Goal: Task Accomplishment & Management: Manage account settings

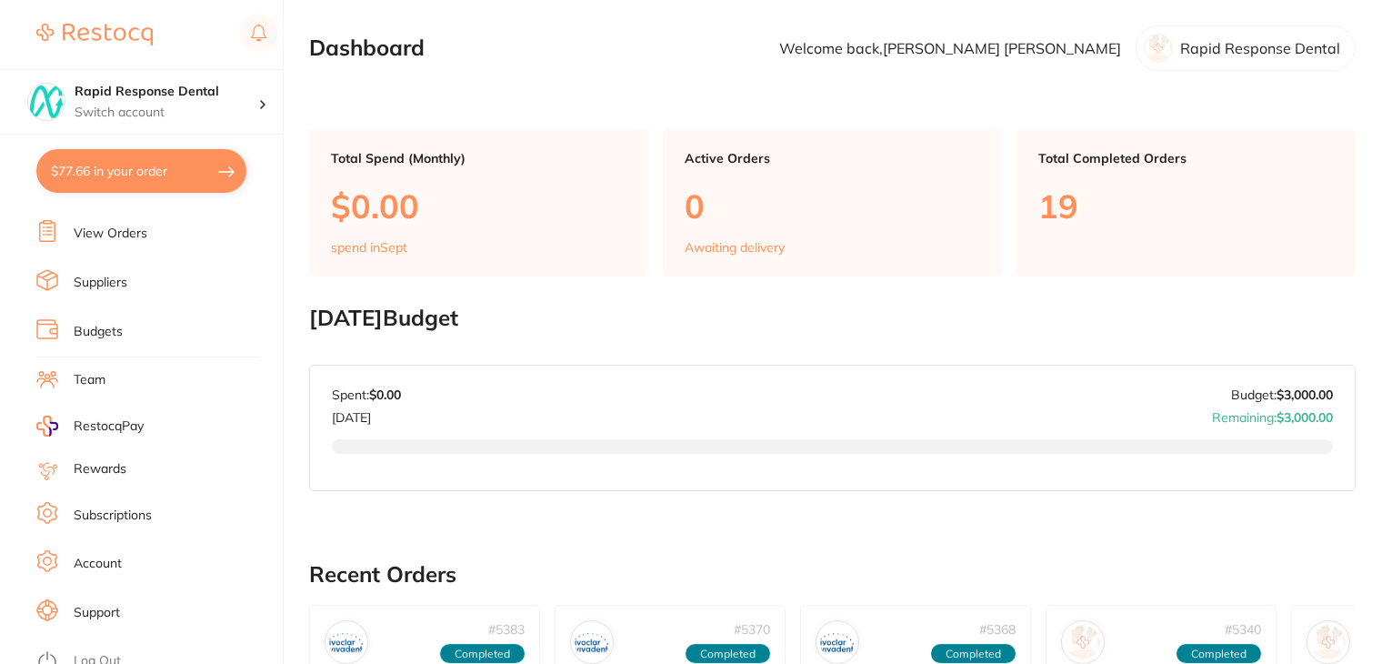
click at [116, 507] on link "Subscriptions" at bounding box center [113, 515] width 78 height 18
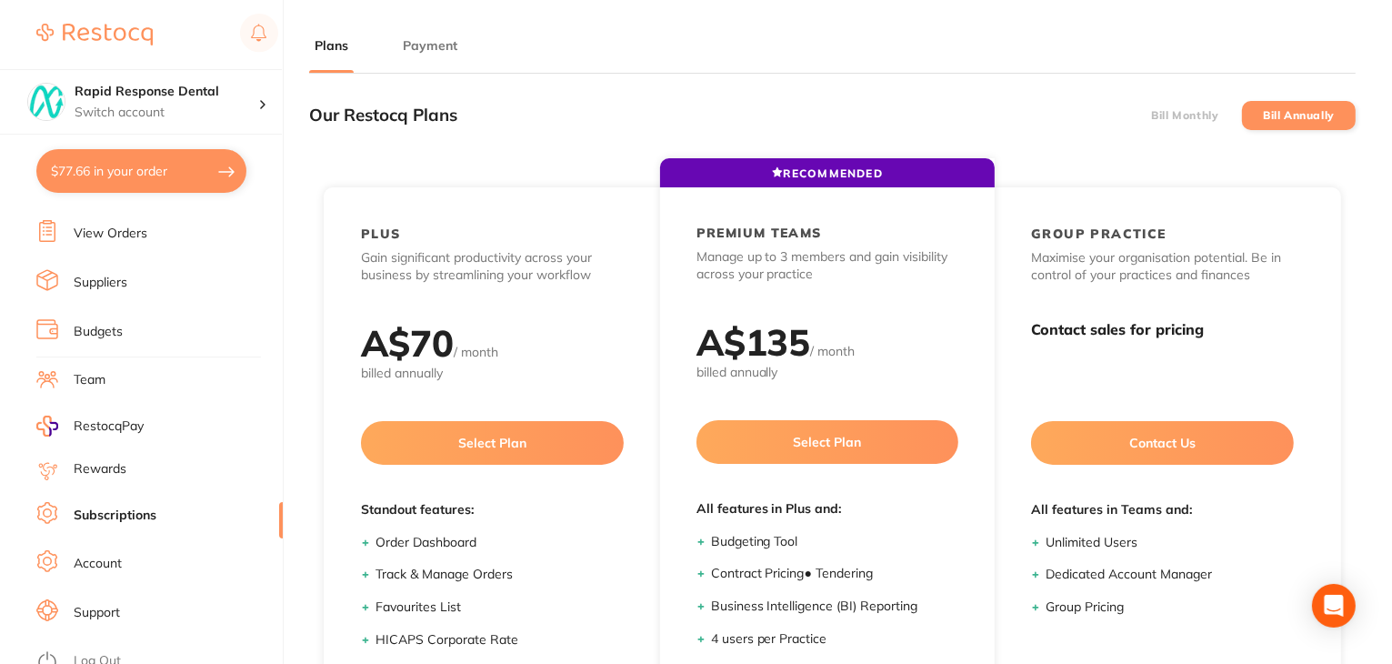
click at [447, 48] on button "Payment" at bounding box center [429, 45] width 65 height 17
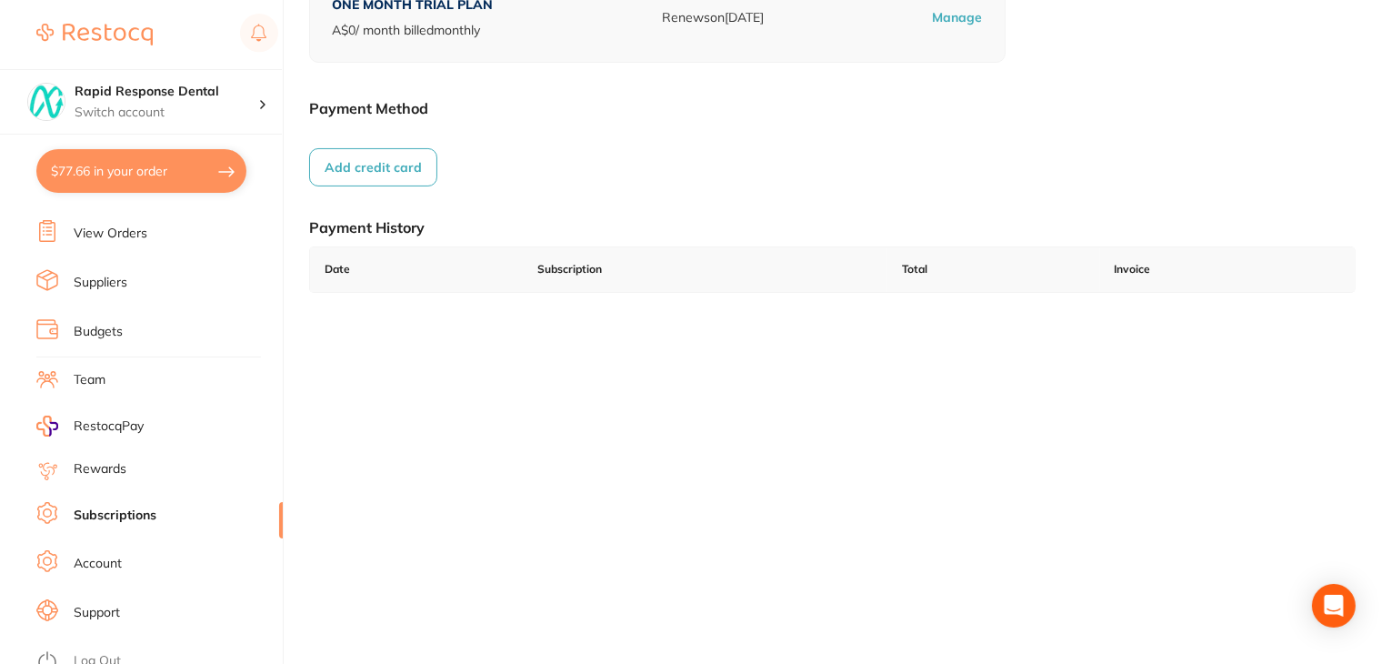
scroll to position [182, 0]
click at [87, 652] on link "Log Out" at bounding box center [97, 661] width 47 height 18
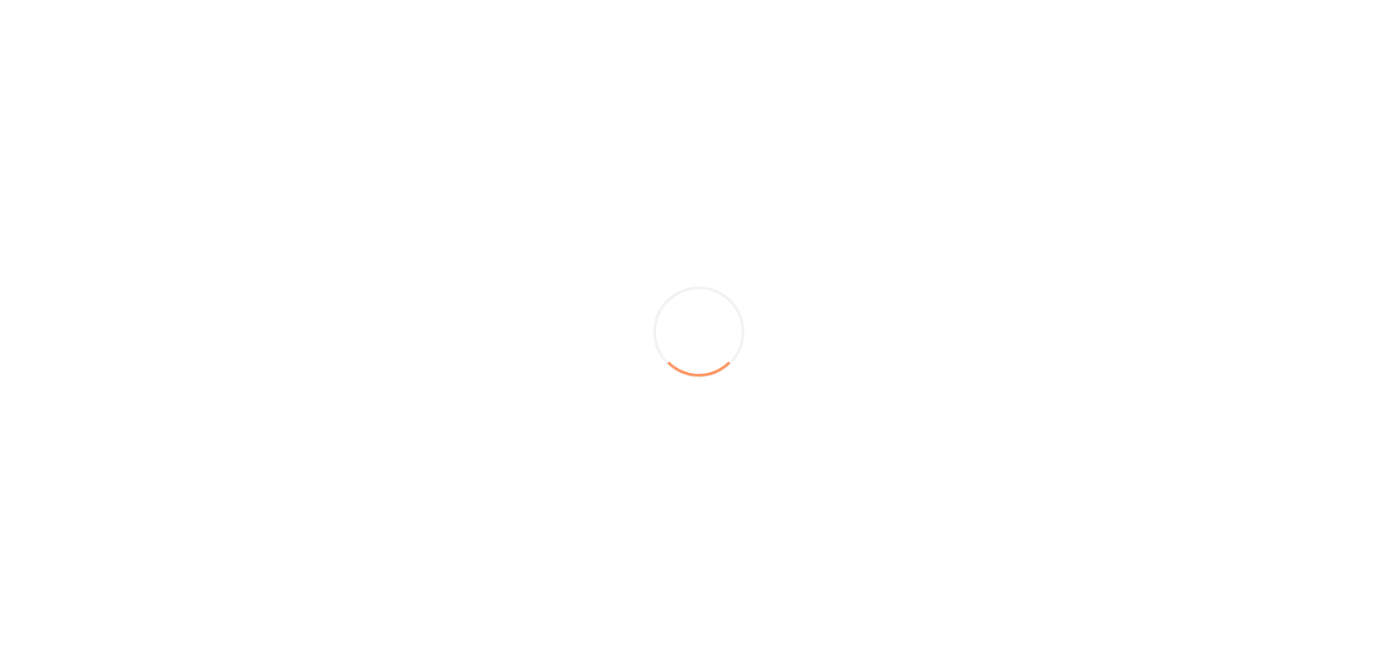
scroll to position [0, 0]
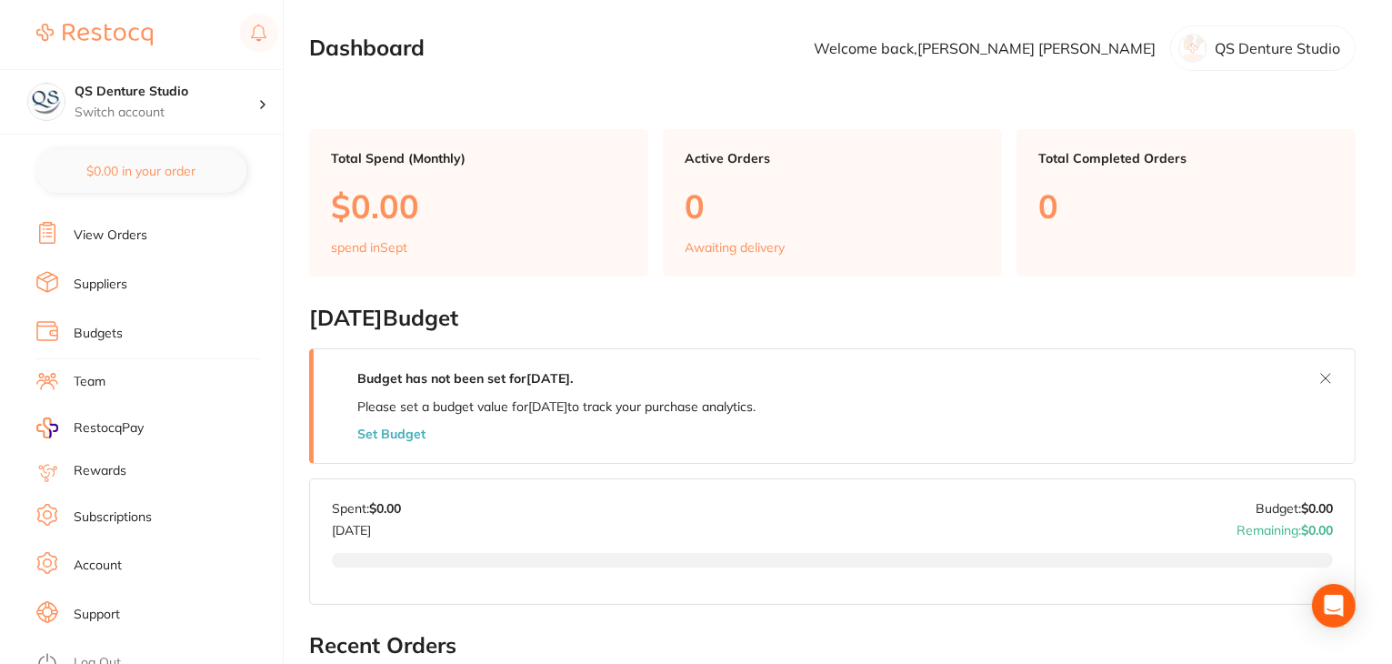
scroll to position [183, 0]
click at [98, 510] on link "Subscriptions" at bounding box center [113, 515] width 78 height 18
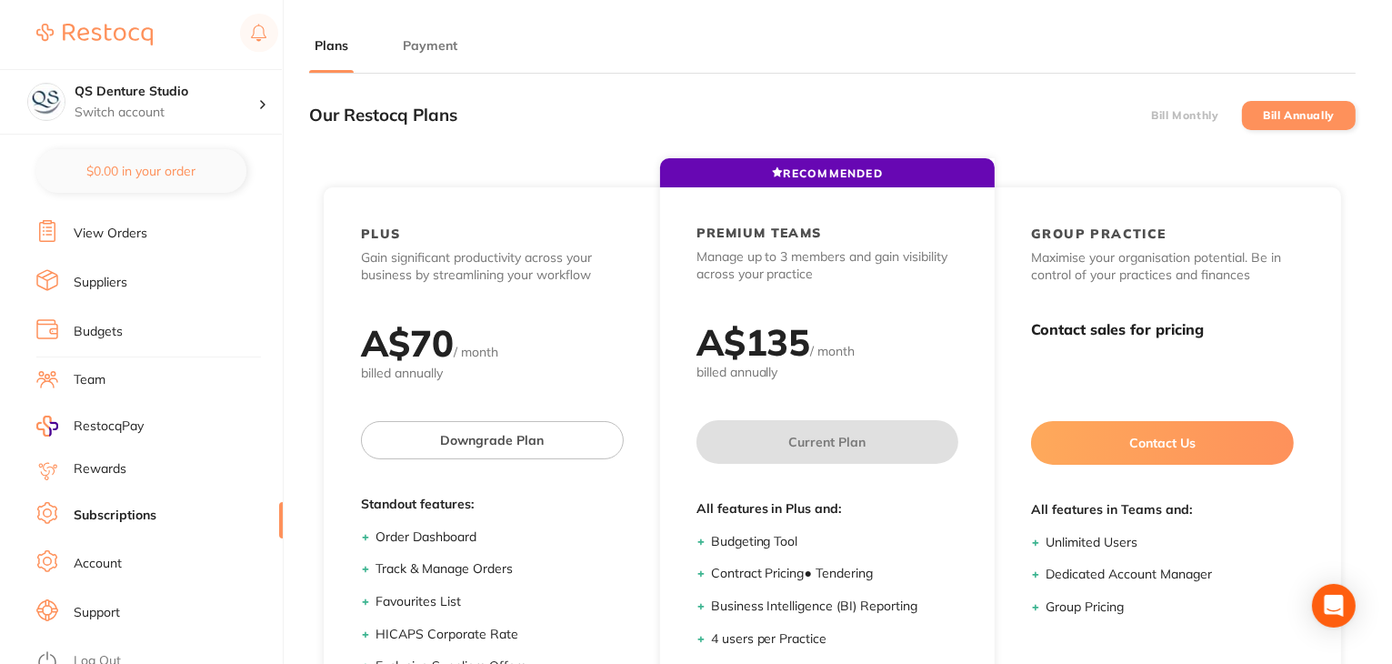
drag, startPoint x: 425, startPoint y: 49, endPoint x: 379, endPoint y: 125, distance: 88.6
click at [425, 51] on button "Payment" at bounding box center [429, 45] width 65 height 17
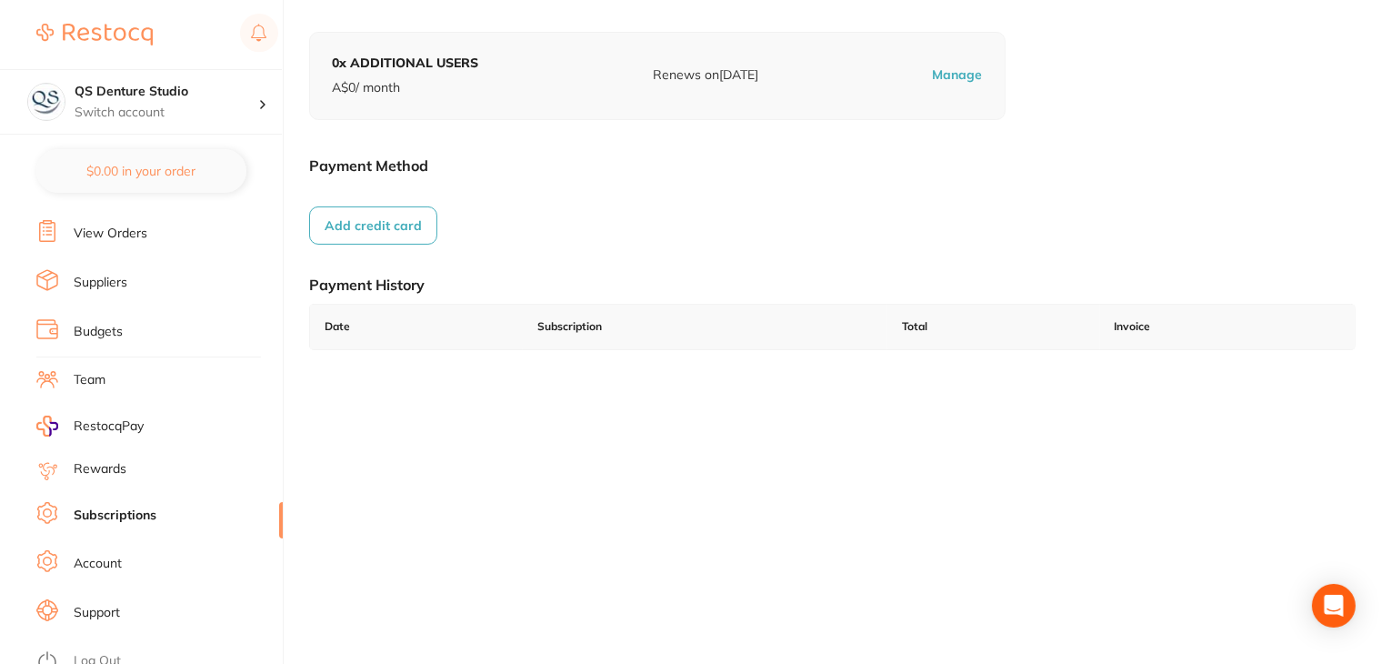
scroll to position [251, 0]
click at [85, 653] on link "Log Out" at bounding box center [97, 661] width 47 height 18
